Goal: Find specific page/section: Find specific page/section

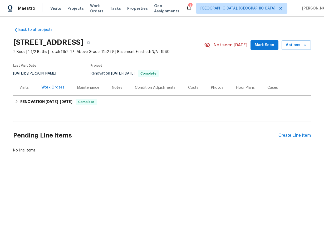
click at [89, 88] on div "Maintenance" at bounding box center [88, 87] width 22 height 5
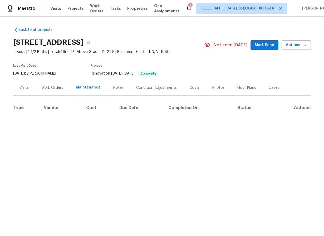
click at [56, 87] on div "Work Orders" at bounding box center [52, 87] width 22 height 5
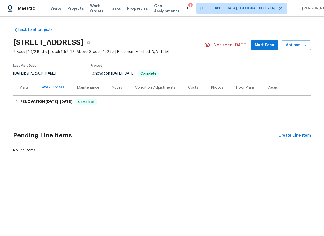
click at [23, 86] on div "Visits" at bounding box center [23, 87] width 9 height 5
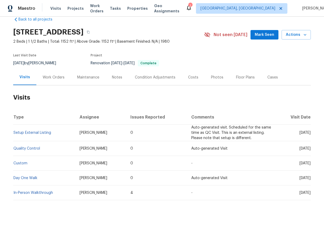
scroll to position [4, 0]
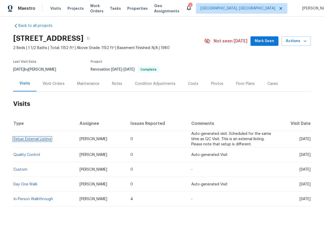
click at [45, 138] on link "Setup External Listing" at bounding box center [32, 139] width 38 height 4
